Goal: Information Seeking & Learning: Learn about a topic

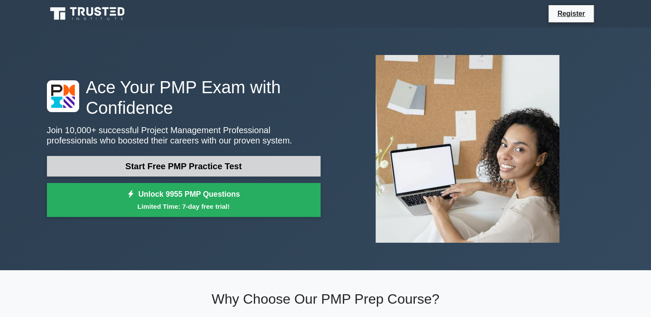
click at [82, 167] on link "Start Free PMP Practice Test" at bounding box center [184, 166] width 274 height 21
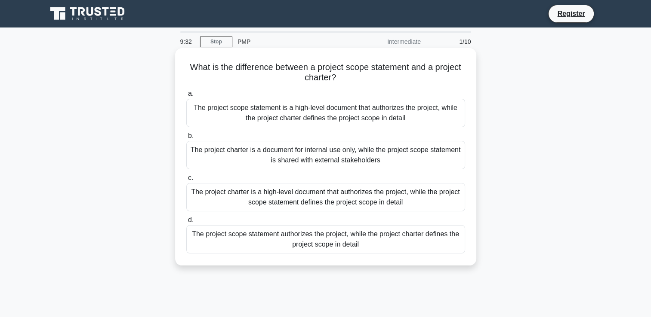
click at [249, 201] on div "The project charter is a high-level document that authorizes the project, while…" at bounding box center [325, 197] width 279 height 28
click at [186, 181] on input "c. The project charter is a high-level document that authorizes the project, wh…" at bounding box center [186, 179] width 0 height 6
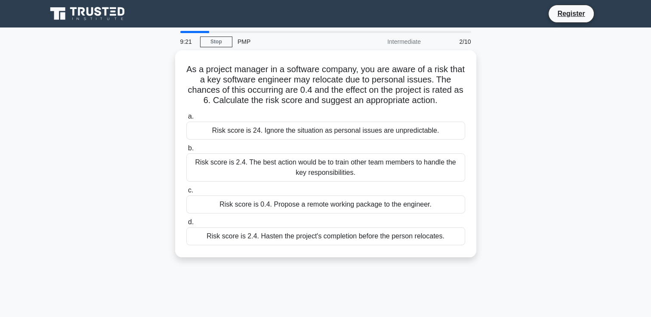
click at [595, 313] on div "9:21 Stop PMP Intermediate 2/10 As a project manager in a software company, you…" at bounding box center [326, 246] width 568 height 430
click at [418, 167] on div "Risk score is 2.4. The best action would be to train other team members to hand…" at bounding box center [325, 168] width 279 height 28
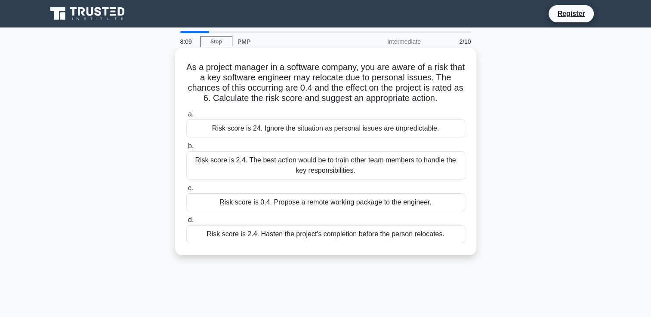
click at [186, 149] on input "b. Risk score is 2.4. The best action would be to train other team members to h…" at bounding box center [186, 147] width 0 height 6
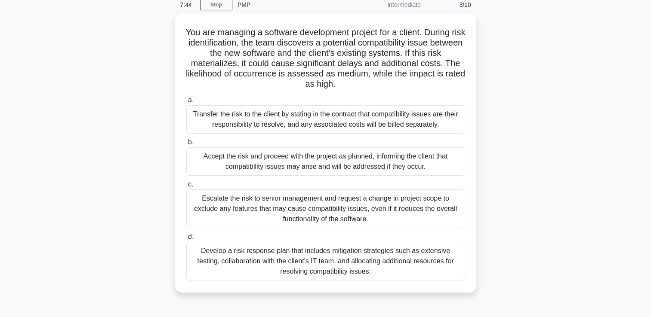
scroll to position [37, 0]
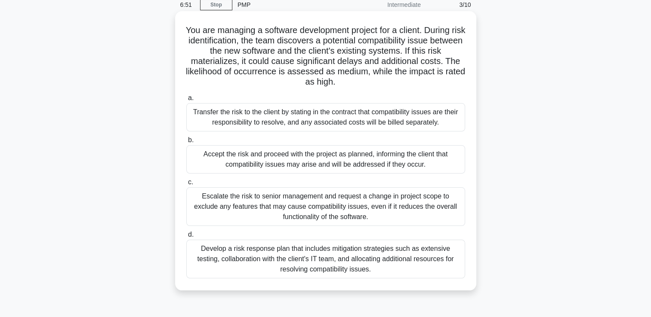
click at [435, 263] on div "Develop a risk response plan that includes mitigation strategies such as extens…" at bounding box center [325, 259] width 279 height 39
click at [186, 238] on input "d. Develop a risk response plan that includes mitigation strategies such as ext…" at bounding box center [186, 235] width 0 height 6
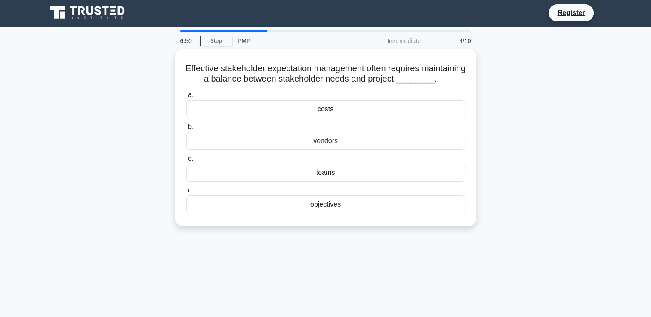
scroll to position [0, 0]
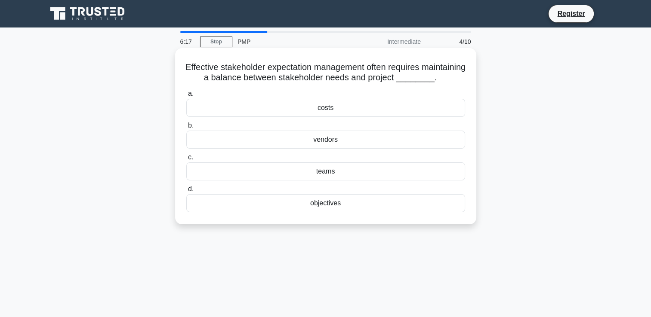
click at [329, 213] on div "objectives" at bounding box center [325, 203] width 279 height 18
click at [186, 192] on input "d. objectives" at bounding box center [186, 190] width 0 height 6
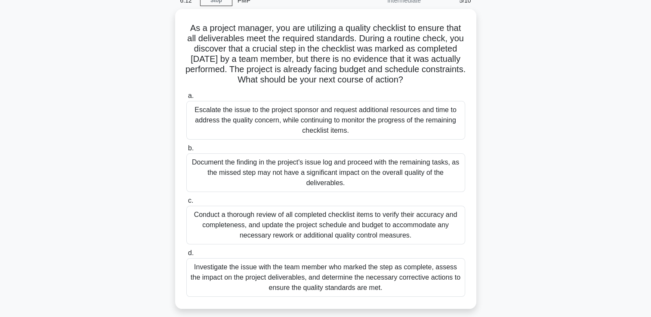
scroll to position [42, 0]
click at [637, 262] on main "6:05 Stop PMP Intermediate 5/10 As a project manager, you are utilizing a quali…" at bounding box center [325, 203] width 651 height 437
click at [635, 265] on main "5:51 Stop PMP Intermediate 5/10 As a project manager, you are utilizing a quali…" at bounding box center [325, 203] width 651 height 437
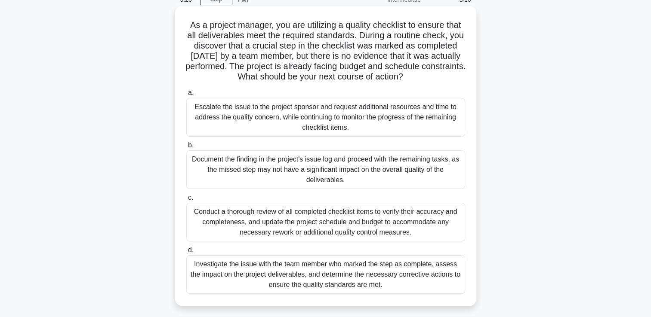
click at [276, 227] on div "Conduct a thorough review of all completed checklist items to verify their accu…" at bounding box center [325, 222] width 279 height 39
click at [186, 201] on input "c. Conduct a thorough review of all completed checklist items to verify their a…" at bounding box center [186, 198] width 0 height 6
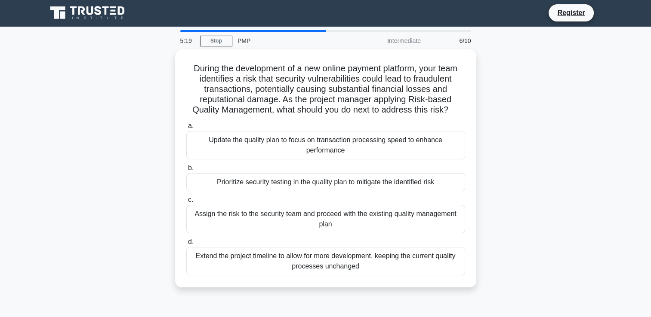
scroll to position [0, 0]
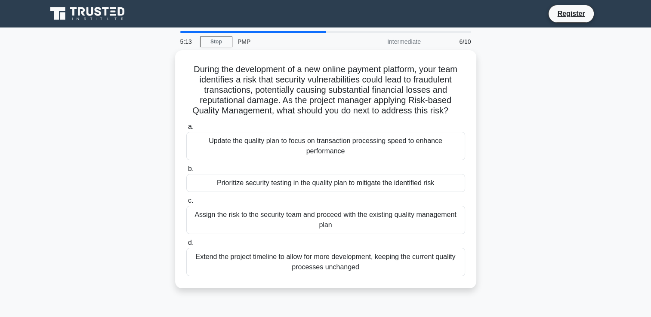
click at [625, 271] on main "5:13 Stop PMP Intermediate 6/10 During the development of a new online payment …" at bounding box center [325, 246] width 651 height 437
click at [420, 146] on div "Update the quality plan to focus on transaction processing speed to enhance per…" at bounding box center [325, 146] width 279 height 28
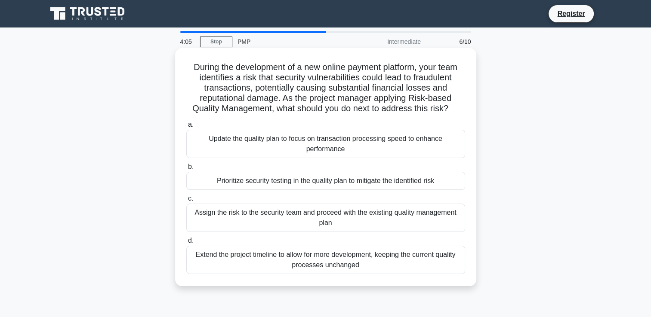
click at [186, 128] on input "a. Update the quality plan to focus on transaction processing speed to enhance …" at bounding box center [186, 125] width 0 height 6
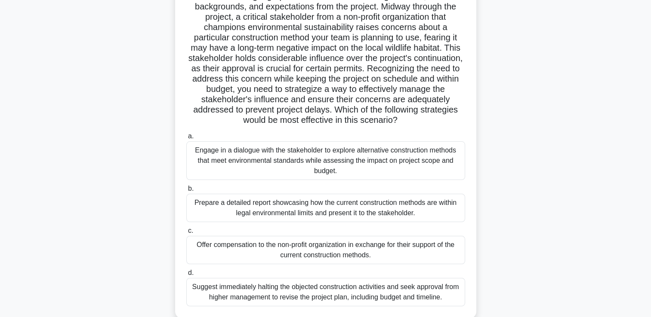
scroll to position [94, 0]
click at [68, 142] on div ".spinner_0XTQ{transform-origin:center;animation:spinner_y6GP .75s linear infini…" at bounding box center [326, 143] width 568 height 373
click at [101, 166] on div ".spinner_0XTQ{transform-origin:center;animation:spinner_y6GP .75s linear infini…" at bounding box center [326, 143] width 568 height 373
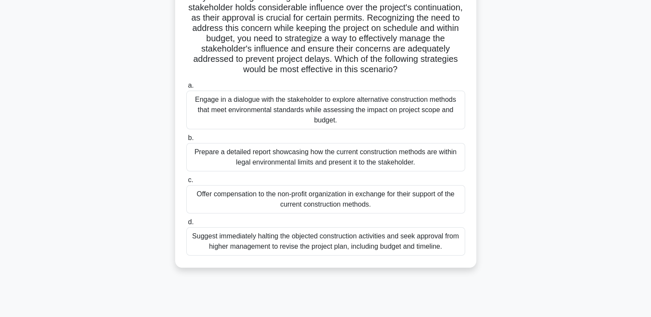
scroll to position [147, 0]
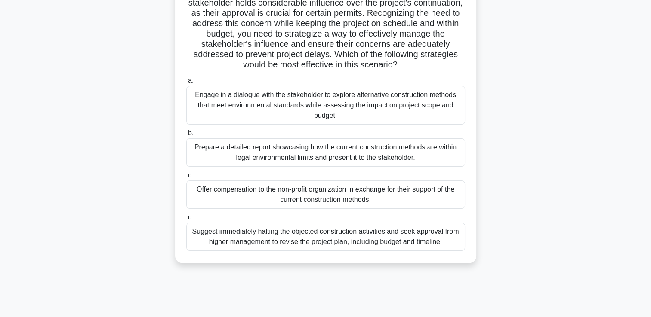
click at [358, 108] on div "Engage in a dialogue with the stakeholder to explore alternative construction m…" at bounding box center [325, 105] width 279 height 39
click at [186, 84] on input "a. Engage in a dialogue with the stakeholder to explore alternative constructio…" at bounding box center [186, 81] width 0 height 6
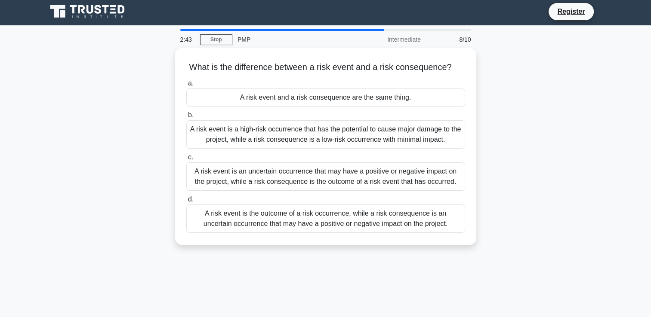
scroll to position [0, 0]
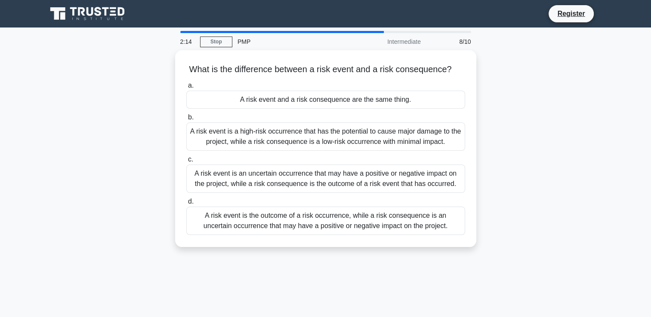
click at [423, 176] on div "A risk event is an uncertain occurrence that may have a positive or negative im…" at bounding box center [325, 179] width 279 height 28
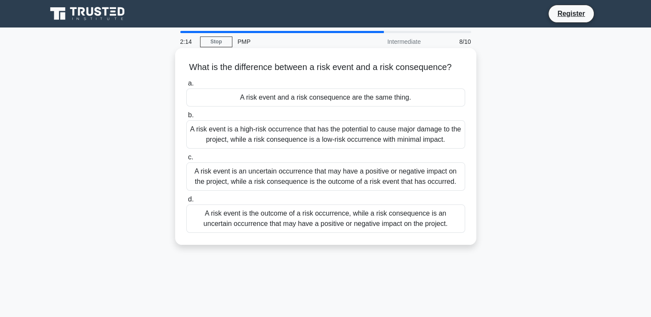
click at [186, 160] on input "c. A risk event is an uncertain occurrence that may have a positive or negative…" at bounding box center [186, 158] width 0 height 6
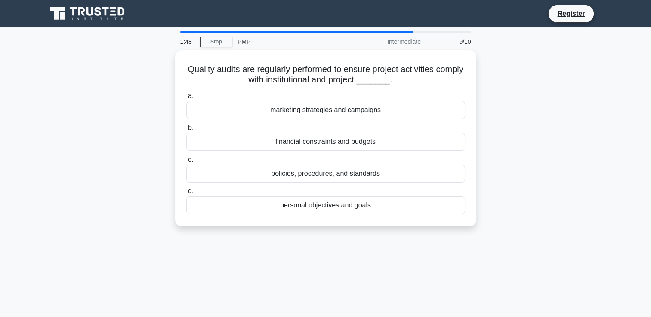
click at [391, 176] on div "policies, procedures, and standards" at bounding box center [325, 174] width 279 height 18
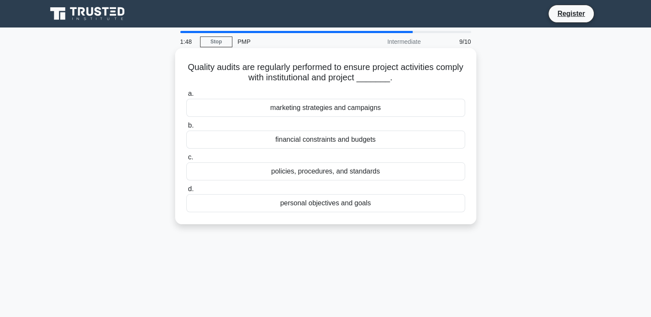
click at [186, 160] on input "c. policies, procedures, and standards" at bounding box center [186, 158] width 0 height 6
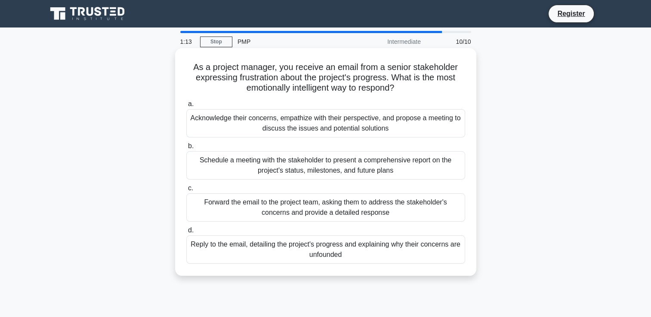
click at [412, 128] on div "Acknowledge their concerns, empathize with their perspective, and propose a mee…" at bounding box center [325, 123] width 279 height 28
click at [186, 107] on input "a. Acknowledge their concerns, empathize with their perspective, and propose a …" at bounding box center [186, 105] width 0 height 6
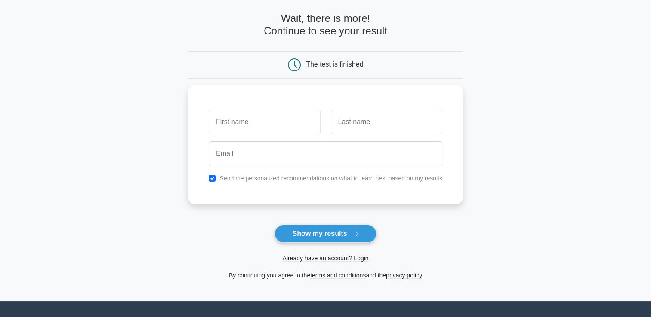
scroll to position [36, 0]
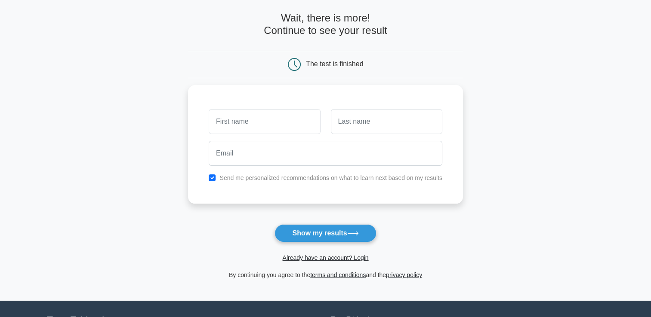
click at [237, 121] on input "text" at bounding box center [264, 121] width 111 height 25
click at [226, 120] on input "text" at bounding box center [264, 119] width 111 height 25
type input "sohail"
click at [367, 120] on input "text" at bounding box center [386, 119] width 111 height 25
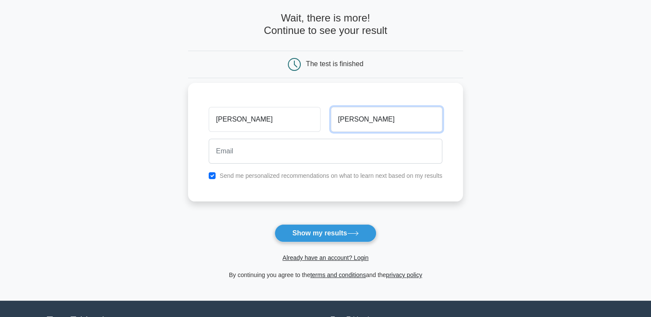
type input "chughtai"
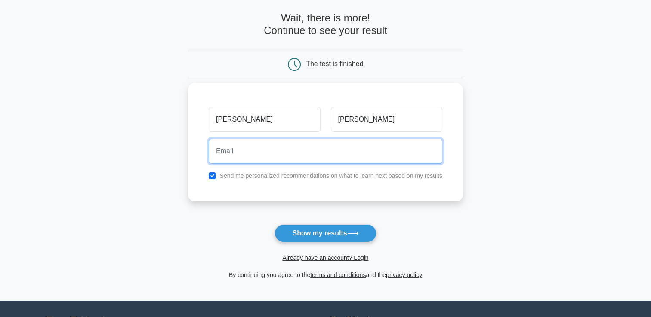
click at [348, 153] on input "email" at bounding box center [326, 151] width 234 height 25
type input "sohailaftab@hotmail.com"
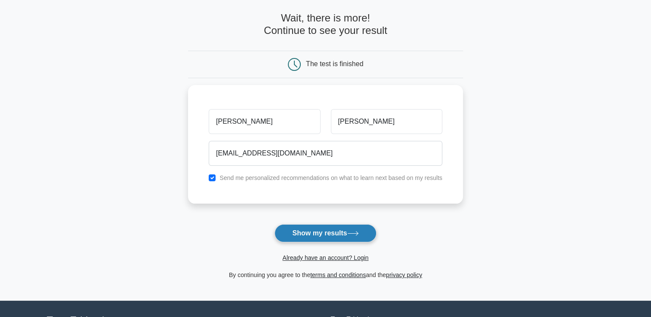
click at [343, 235] on button "Show my results" at bounding box center [325, 234] width 102 height 18
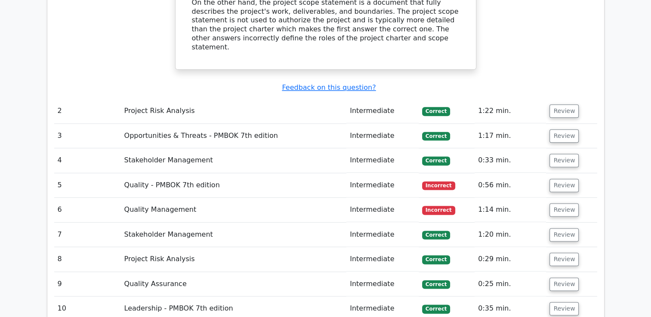
scroll to position [1062, 0]
click at [561, 179] on button "Review" at bounding box center [563, 185] width 29 height 13
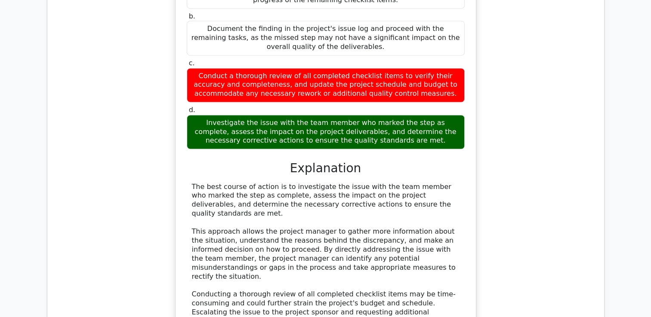
scroll to position [1409, 0]
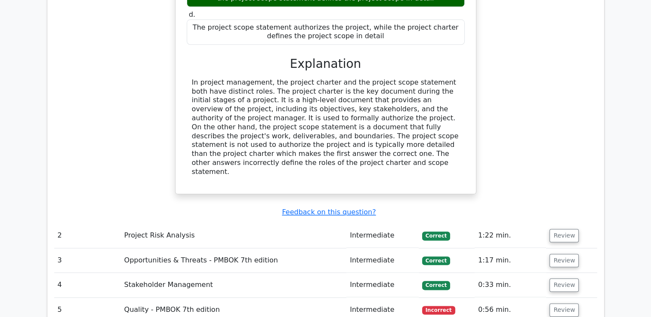
scroll to position [939, 0]
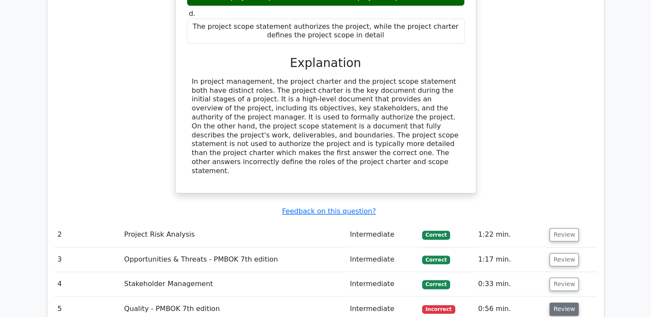
click at [563, 303] on button "Review" at bounding box center [563, 309] width 29 height 13
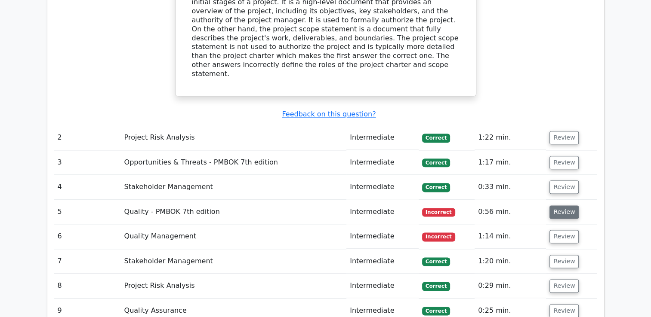
scroll to position [1036, 0]
click at [559, 230] on button "Review" at bounding box center [563, 236] width 29 height 13
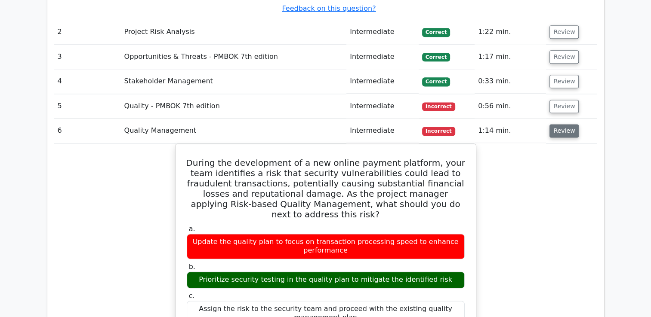
scroll to position [1143, 0]
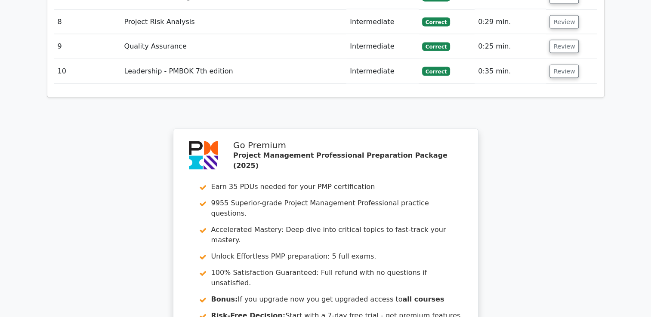
scroll to position [1720, 0]
